Goal: Task Accomplishment & Management: Manage account settings

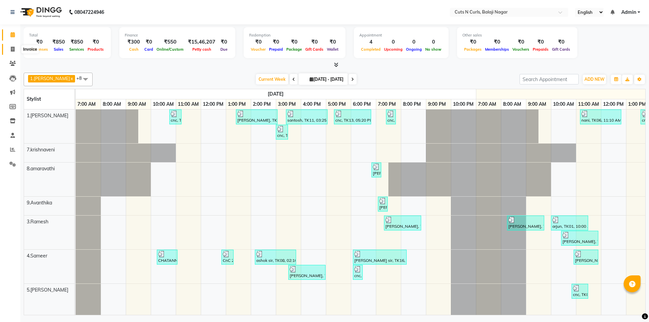
click at [8, 49] on span at bounding box center [13, 50] width 12 height 8
select select "service"
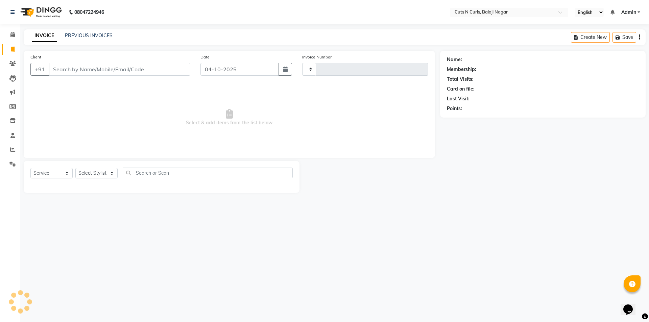
type input "3650"
select select "5645"
click at [8, 35] on span at bounding box center [13, 35] width 12 height 8
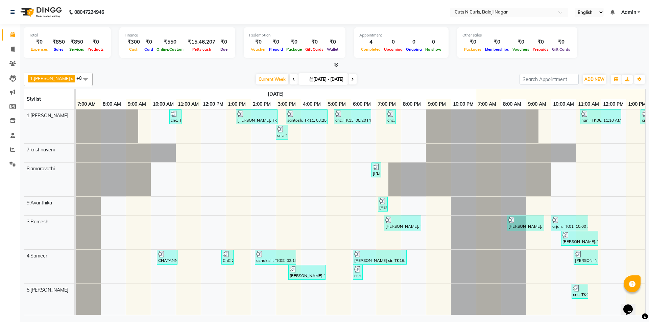
scroll to position [8, 0]
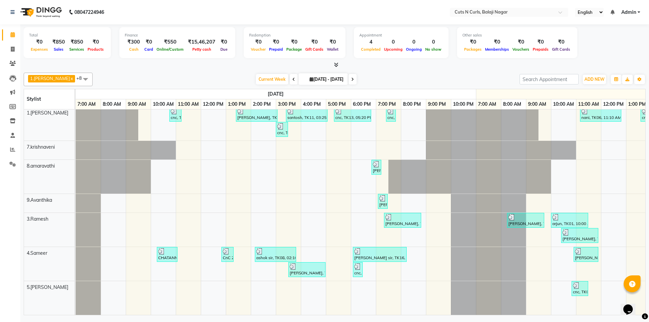
drag, startPoint x: 146, startPoint y: 309, endPoint x: 169, endPoint y: 317, distance: 23.8
click at [169, 317] on div "Total ₹0 Expenses ₹850 Sales ₹850 Services ₹0 Products Finance ₹300 Cash ₹0 Car…" at bounding box center [334, 170] width 629 height 293
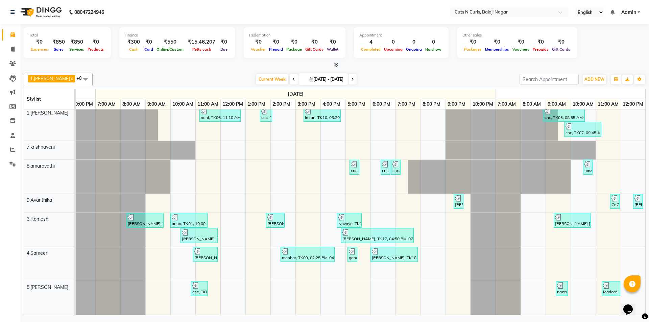
scroll to position [0, 0]
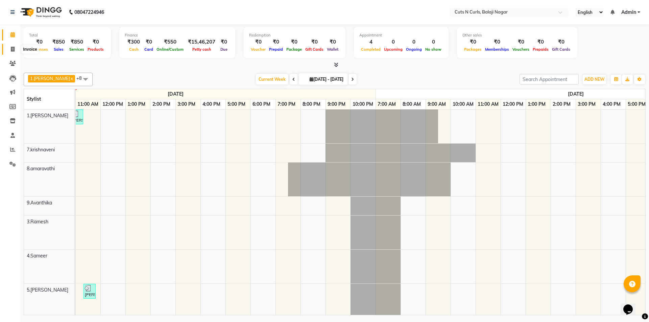
click at [11, 48] on icon at bounding box center [13, 49] width 4 height 5
select select "service"
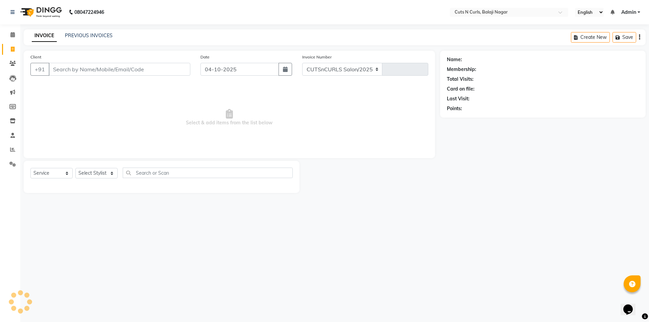
select select "5645"
type input "3650"
click at [16, 148] on span at bounding box center [13, 150] width 12 height 8
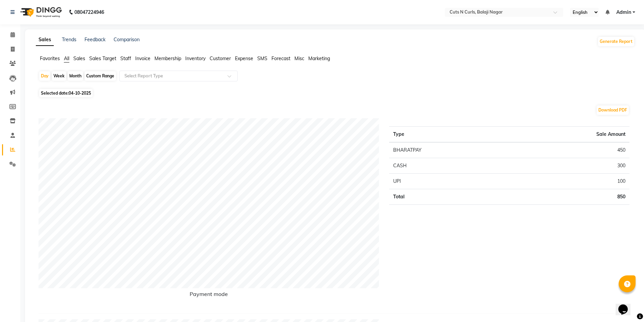
click at [75, 74] on div "Month" at bounding box center [76, 75] width 16 height 9
select select "10"
select select "2025"
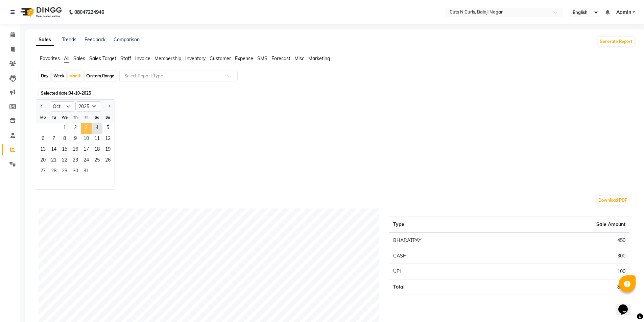
click at [90, 130] on span "3" at bounding box center [86, 128] width 11 height 11
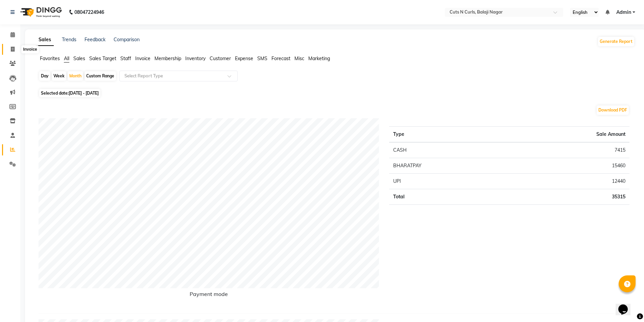
click at [15, 50] on icon at bounding box center [13, 49] width 4 height 5
select select "service"
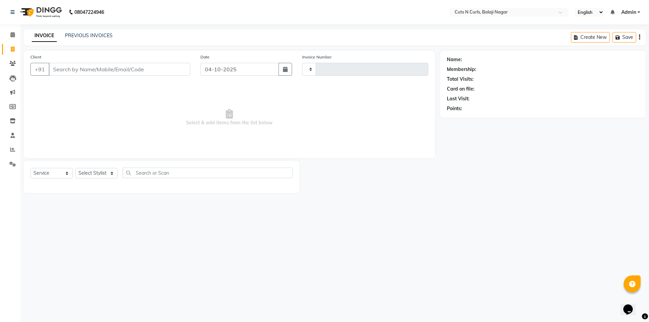
type input "3650"
select select "5645"
click at [153, 169] on input "text" at bounding box center [208, 173] width 170 height 10
type input "mak"
click at [95, 174] on select "Select Stylist 1.[PERSON_NAME] 3.[PERSON_NAME] 4.Sameer 5.[PERSON_NAME] 6.[PERS…" at bounding box center [96, 173] width 42 height 10
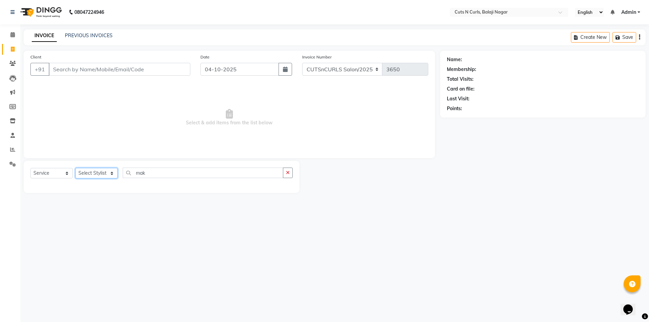
select select "52117"
click at [75, 168] on select "Select Stylist 1.[PERSON_NAME] 3.[PERSON_NAME] 4.Sameer 5.[PERSON_NAME] 6.[PERS…" at bounding box center [96, 173] width 42 height 10
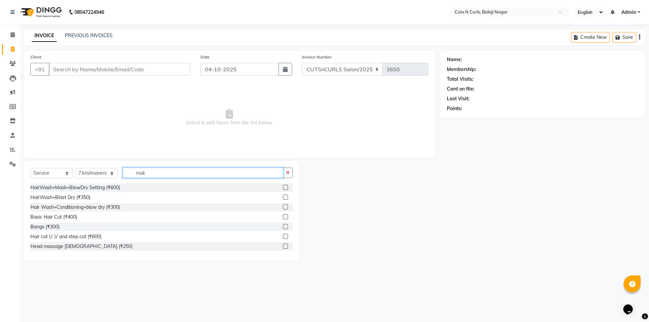
click at [153, 172] on input "mak" at bounding box center [203, 173] width 161 height 10
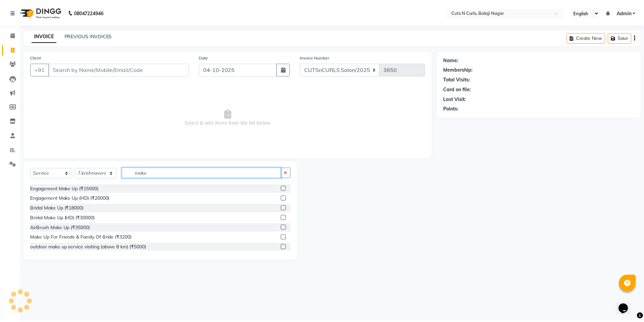
scroll to position [26, 0]
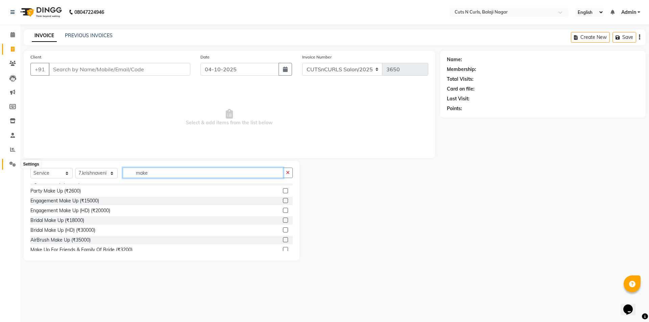
type input "make"
click at [13, 166] on icon at bounding box center [12, 164] width 6 height 5
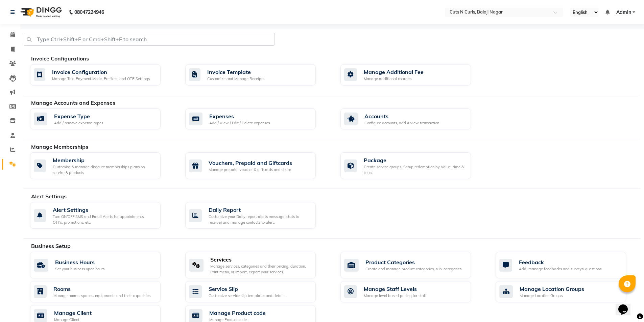
click at [236, 269] on div "Manage services, categories and their pricing, duration. Print menu, or import,…" at bounding box center [260, 269] width 100 height 11
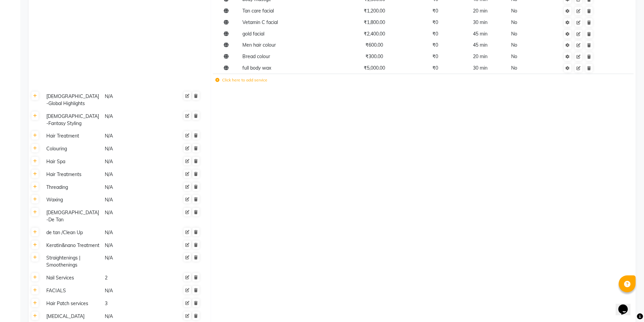
scroll to position [472, 0]
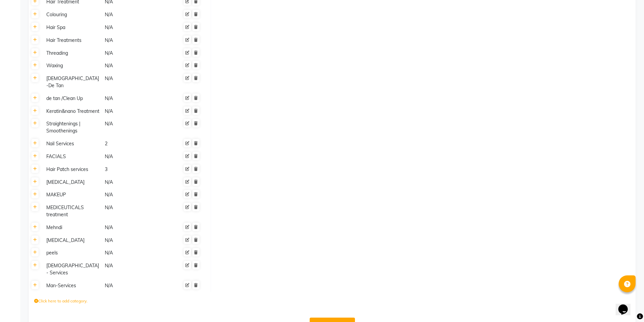
click at [63, 191] on div "MAKEUP" at bounding box center [73, 195] width 58 height 8
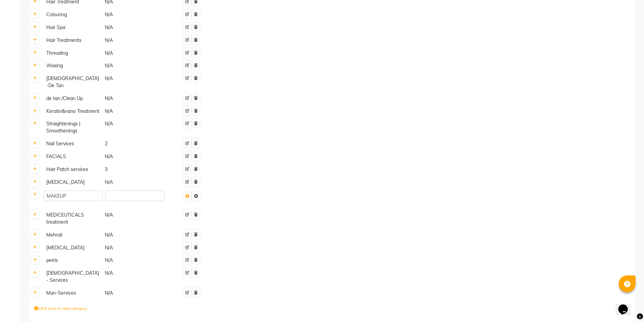
click at [151, 193] on td "MAKEUP" at bounding box center [126, 199] width 169 height 20
click at [191, 191] on button at bounding box center [187, 195] width 7 height 9
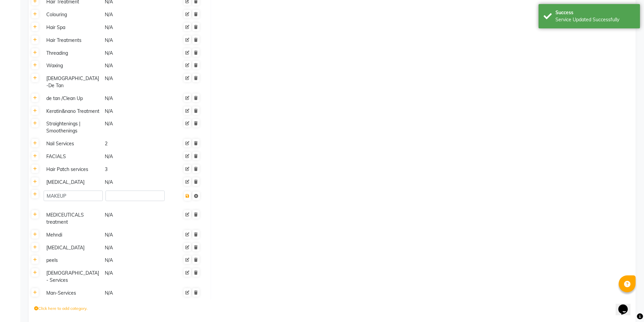
click at [38, 189] on th at bounding box center [35, 199] width 13 height 20
click at [35, 190] on link at bounding box center [34, 194] width 7 height 8
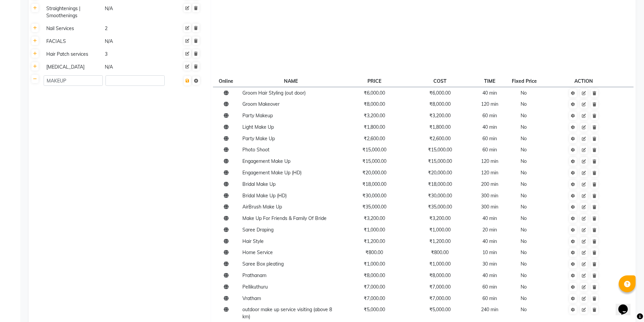
scroll to position [607, 0]
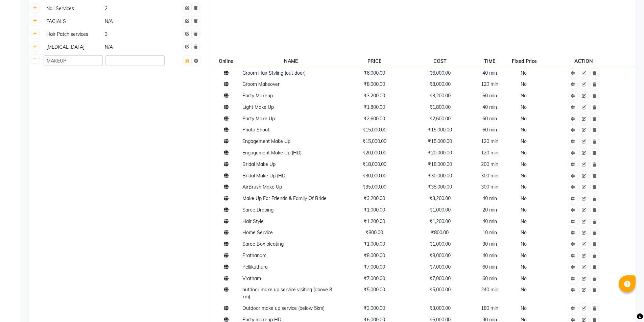
click at [162, 186] on td "MAKEUP" at bounding box center [126, 197] width 169 height 289
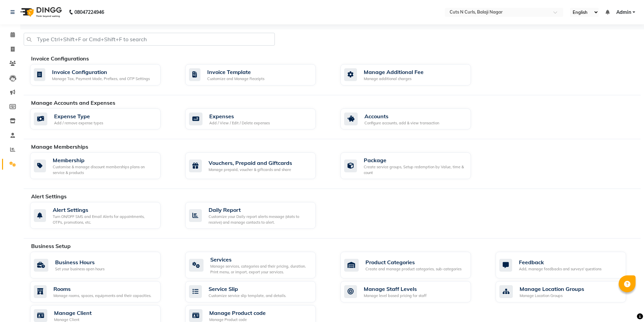
select select "service"
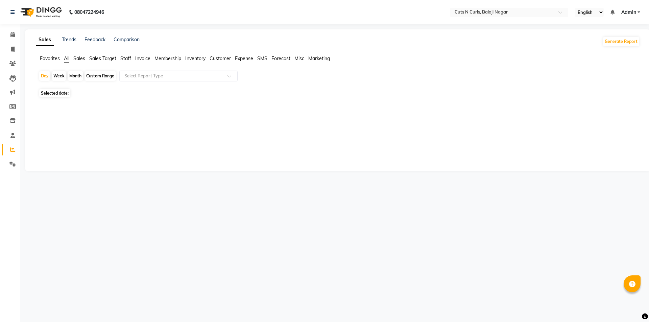
select select "service"
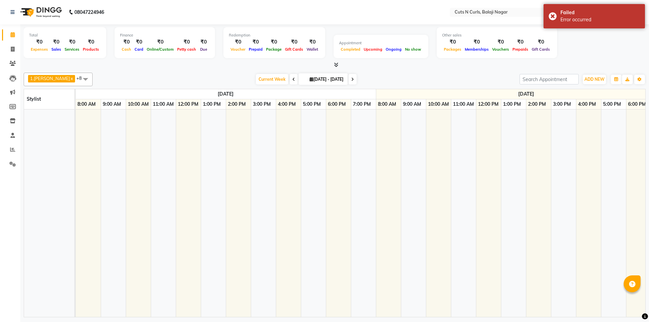
select select "service"
